Goal: Navigation & Orientation: Understand site structure

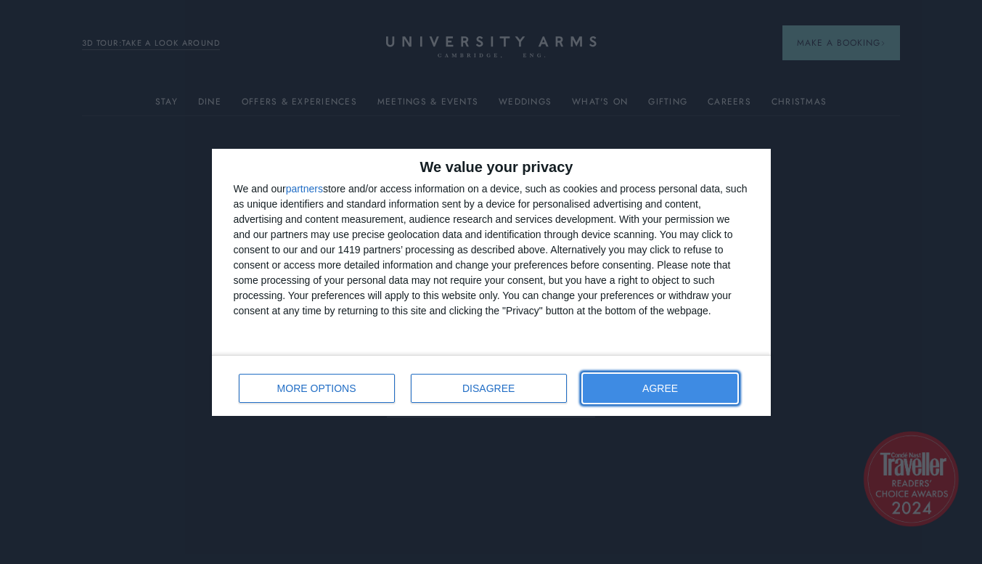
click at [648, 386] on button "AGREE" at bounding box center [660, 388] width 155 height 29
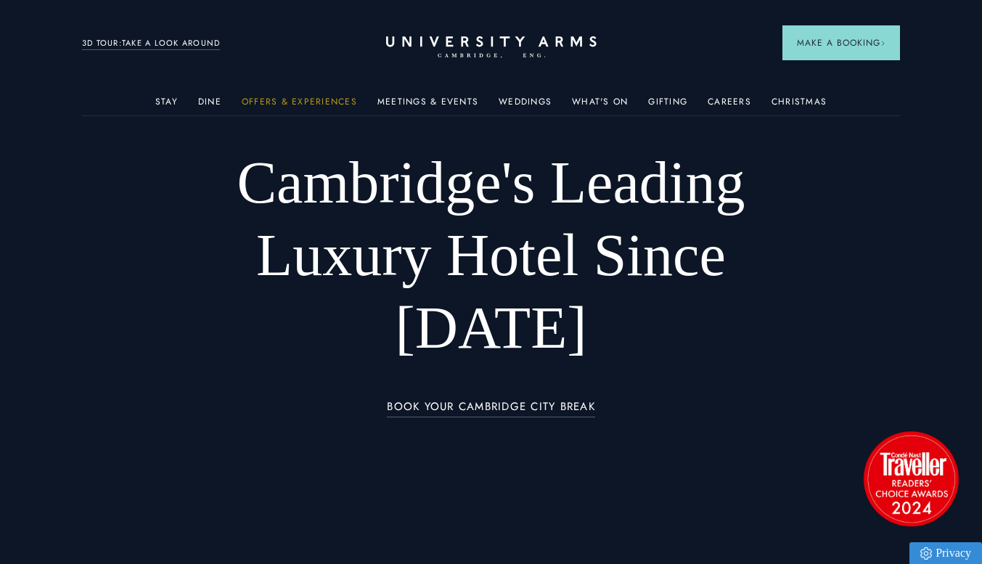
click at [306, 102] on link "Offers & Experiences" at bounding box center [299, 106] width 115 height 19
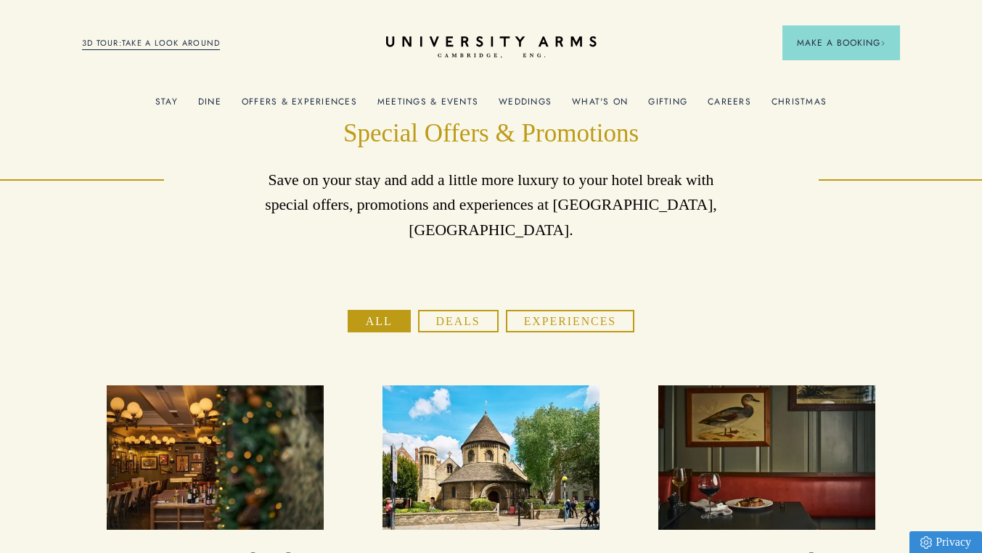
click at [566, 310] on button "Experiences" at bounding box center [570, 321] width 129 height 23
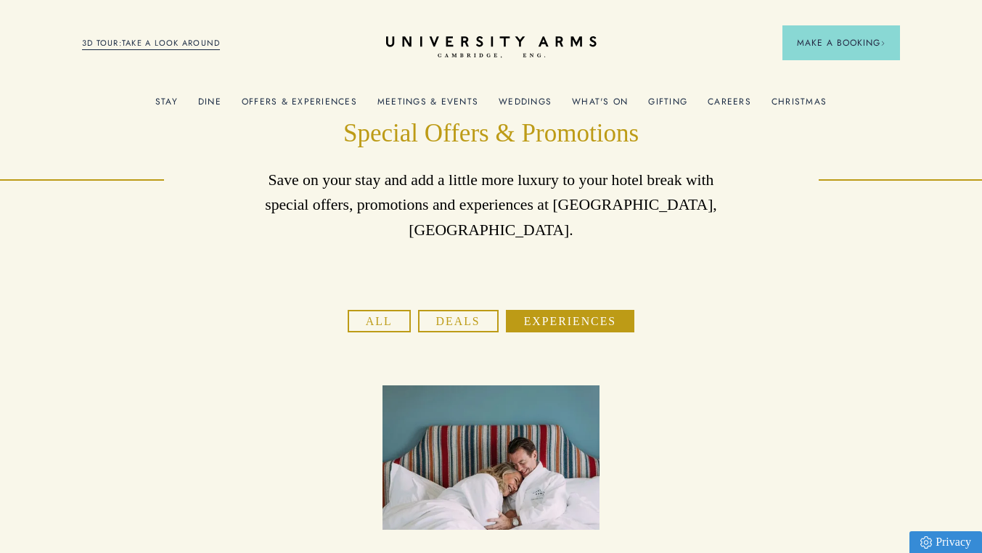
click at [603, 106] on link "What's On" at bounding box center [600, 106] width 56 height 19
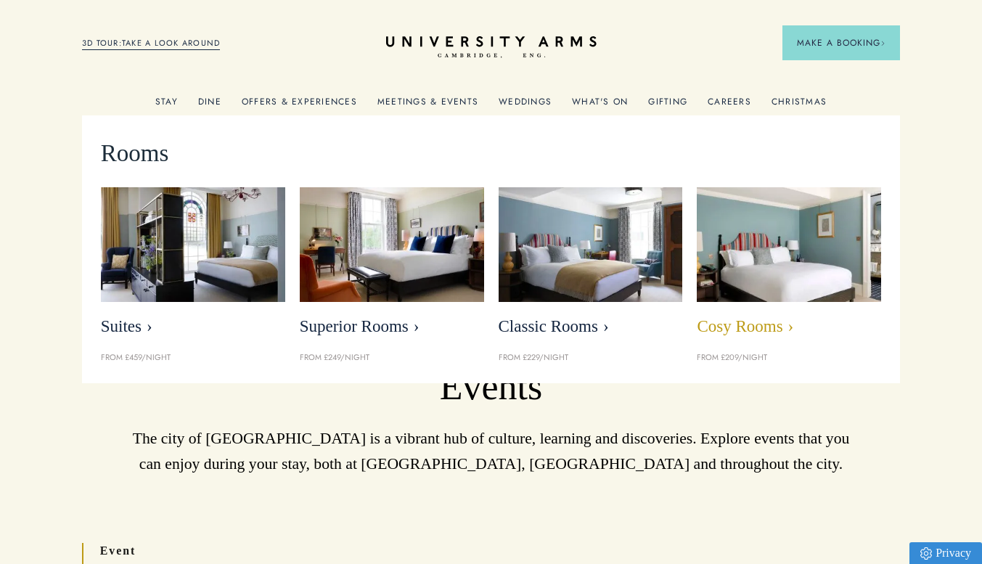
click at [766, 266] on img at bounding box center [789, 245] width 212 height 132
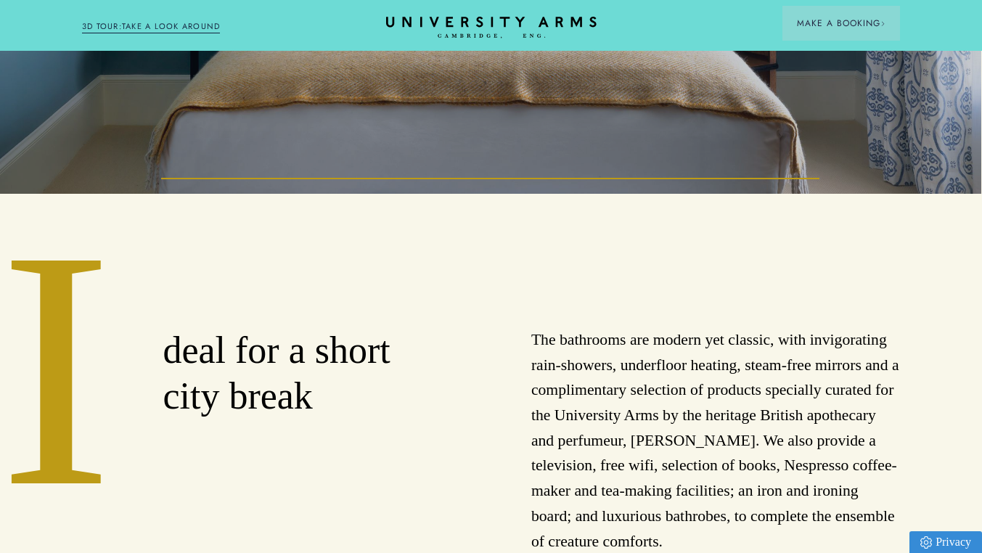
scroll to position [0, 1]
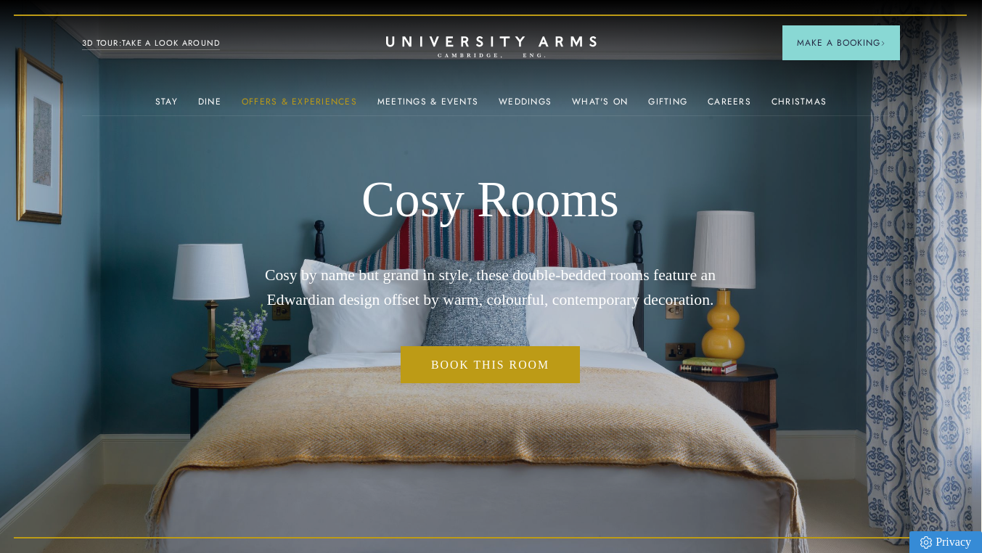
click at [293, 101] on link "Offers & Experiences" at bounding box center [299, 106] width 115 height 19
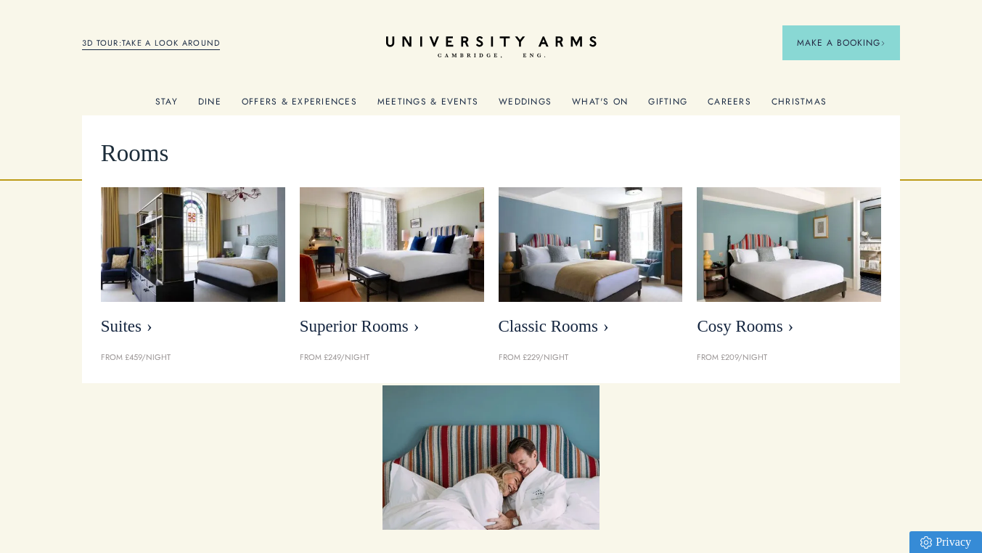
click at [172, 100] on link "Stay" at bounding box center [166, 106] width 23 height 19
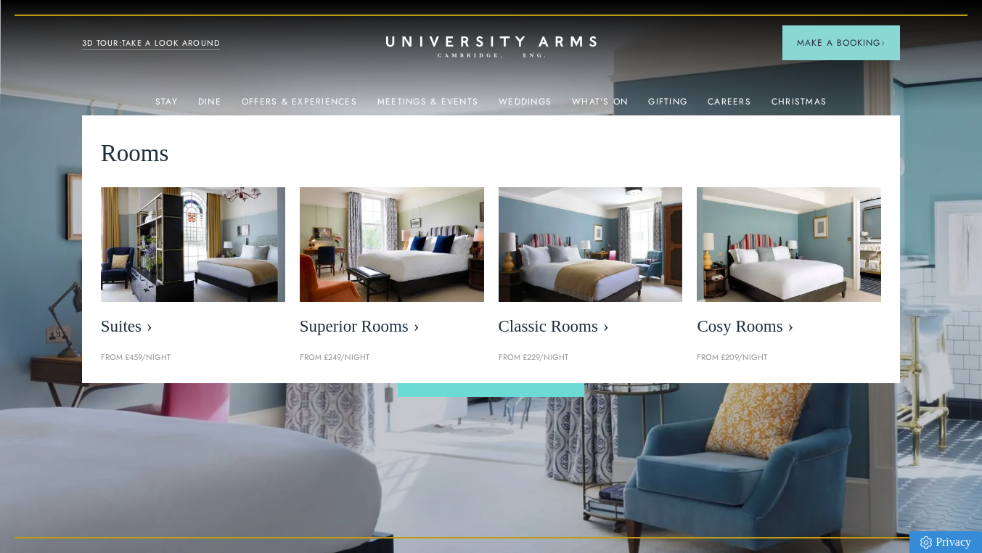
click at [108, 78] on header "Stay Suites Superior Rooms Classic Rooms Cosy Rooms Dine Restaurant Bar Afterno…" at bounding box center [491, 40] width 982 height 80
